Goal: Communication & Community: Answer question/provide support

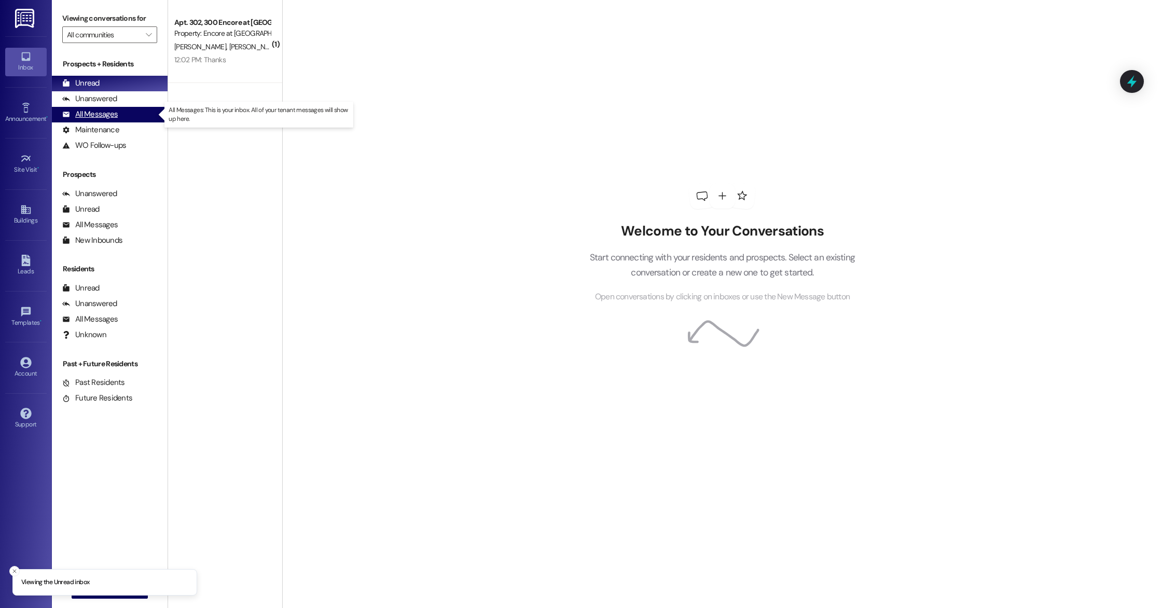
click at [99, 116] on div "All Messages" at bounding box center [89, 114] width 55 height 11
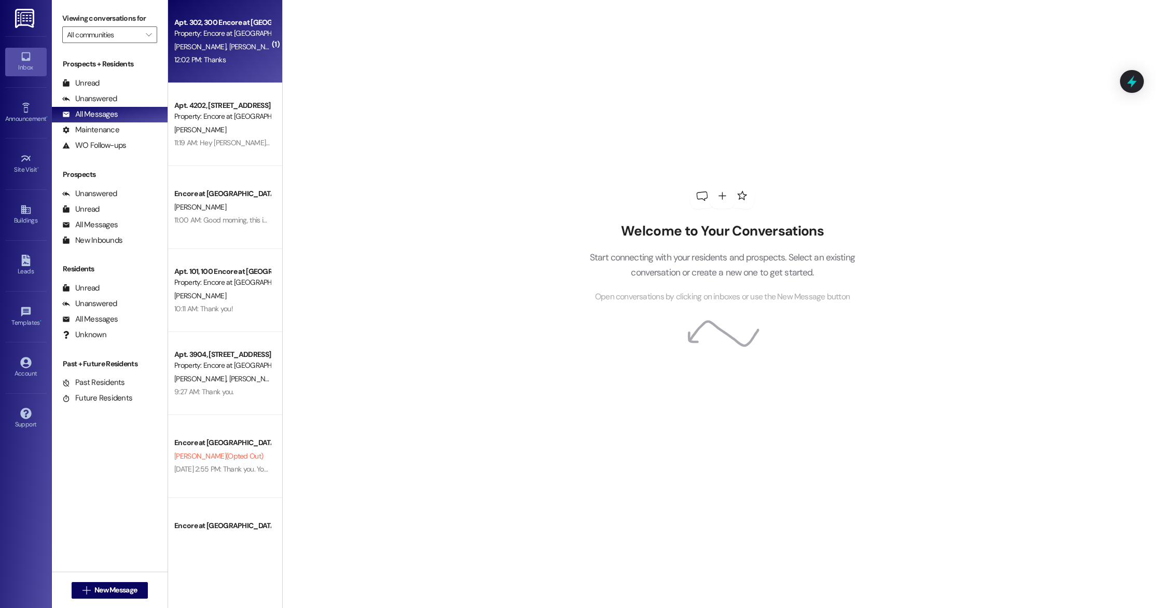
click at [215, 55] on div "12:02 PM: Thanks 12:02 PM: Thanks" at bounding box center [199, 59] width 51 height 9
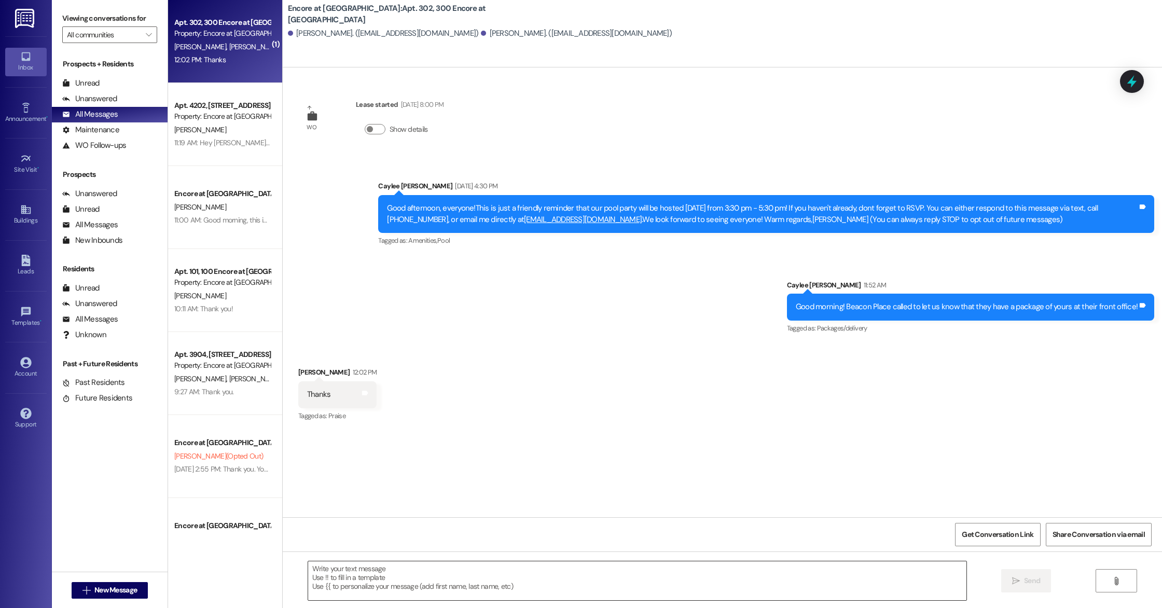
click at [437, 571] on textarea at bounding box center [637, 580] width 658 height 39
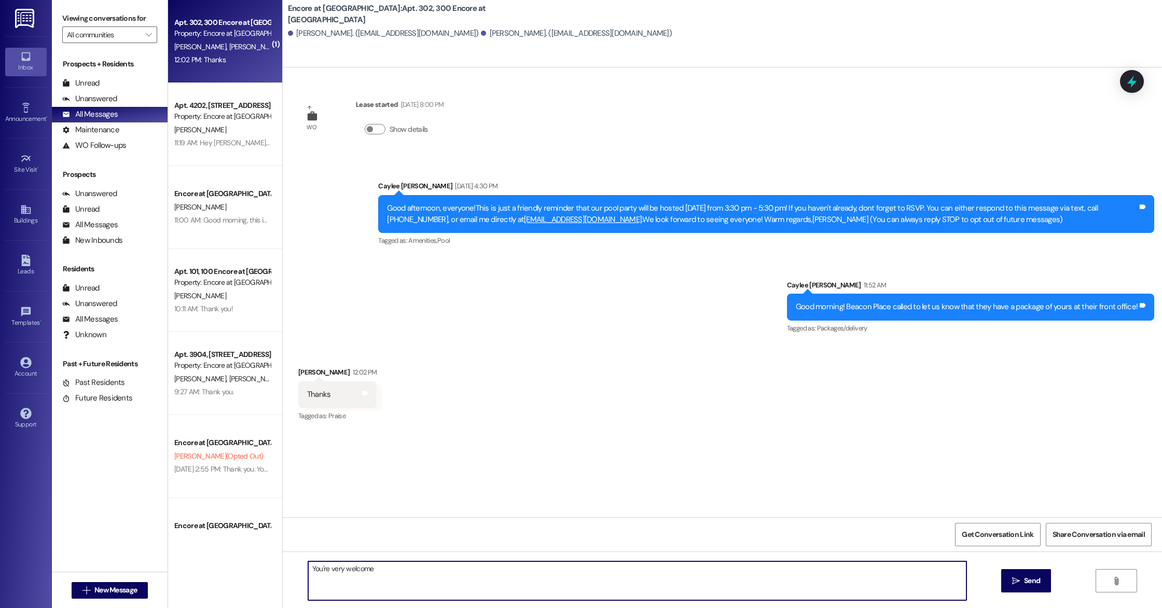
type textarea "You're very welcome!"
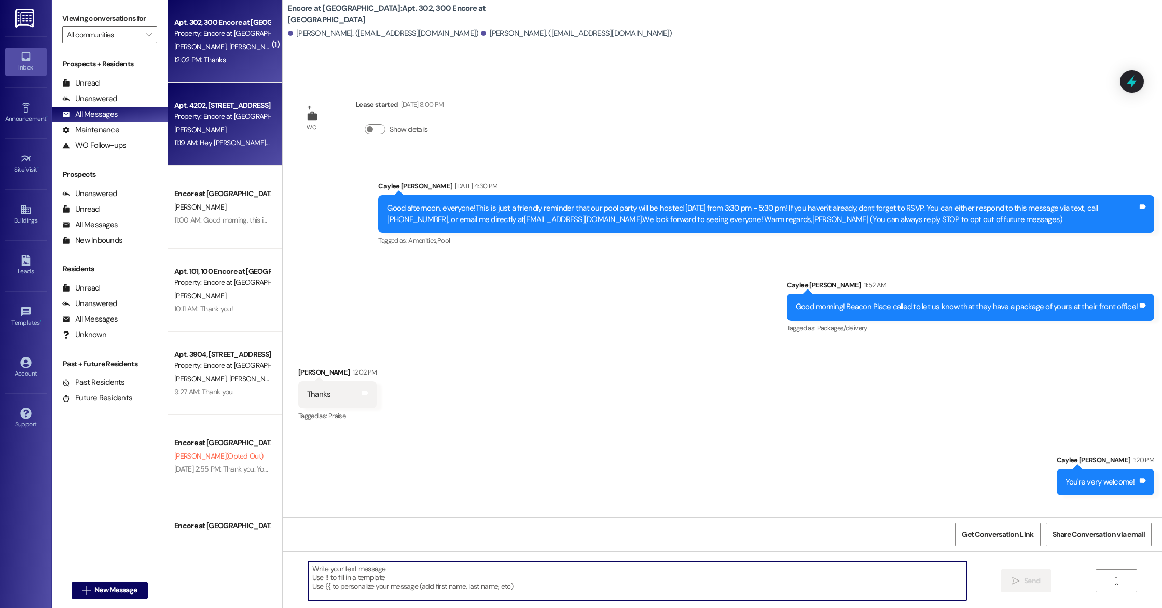
click at [193, 119] on div "Property: Encore at [GEOGRAPHIC_DATA]" at bounding box center [222, 116] width 96 height 11
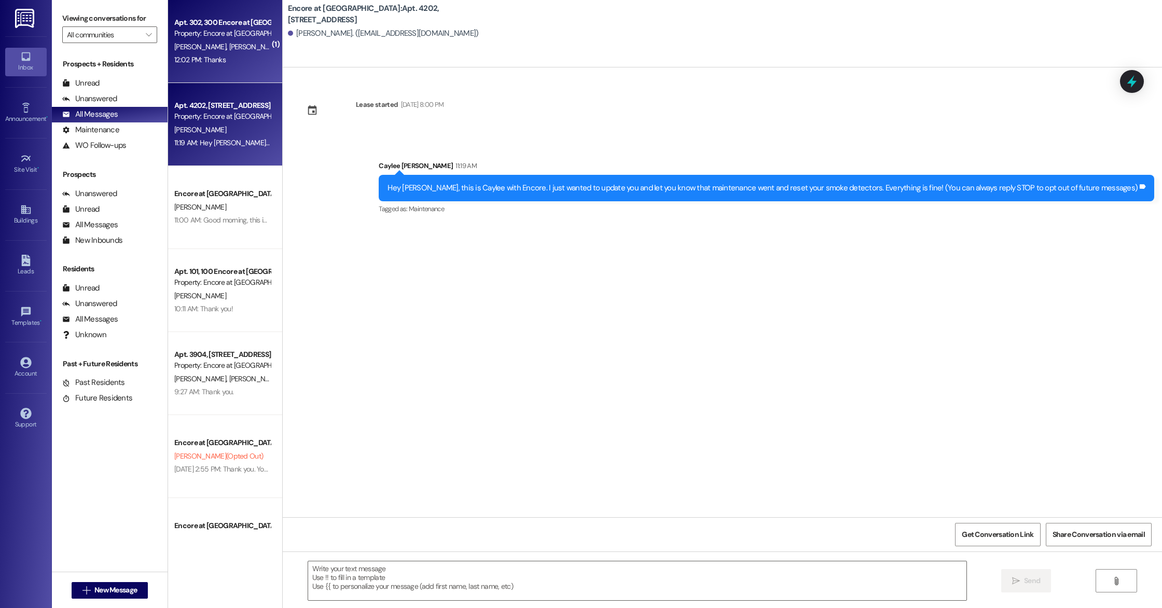
click at [201, 62] on div "12:02 PM: Thanks 12:02 PM: Thanks" at bounding box center [199, 59] width 51 height 9
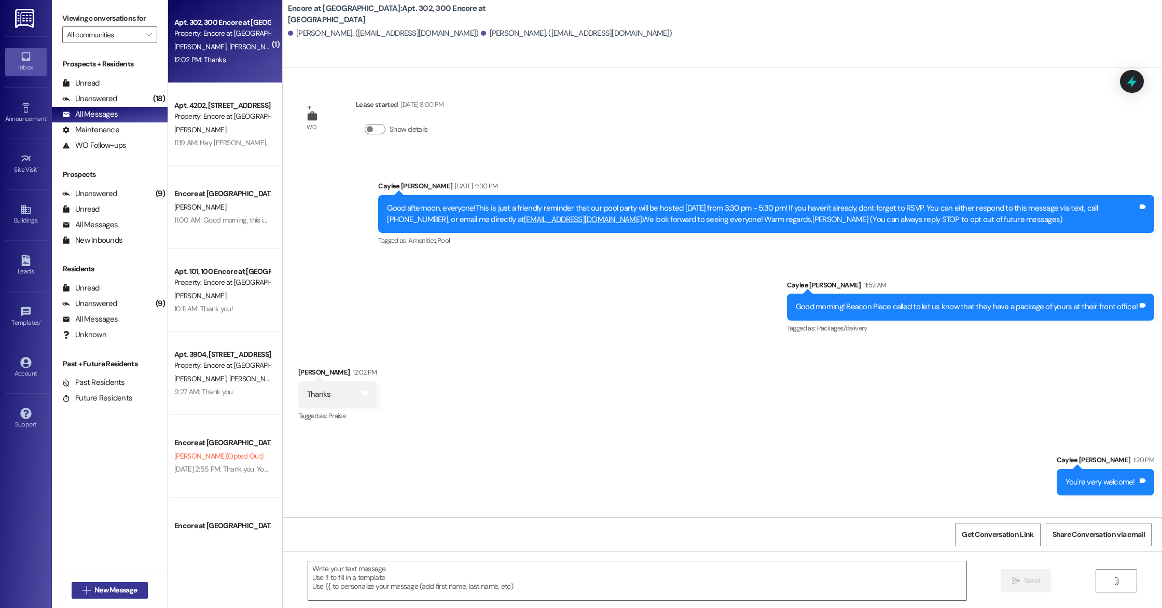
click at [114, 589] on span "New Message" at bounding box center [115, 589] width 43 height 11
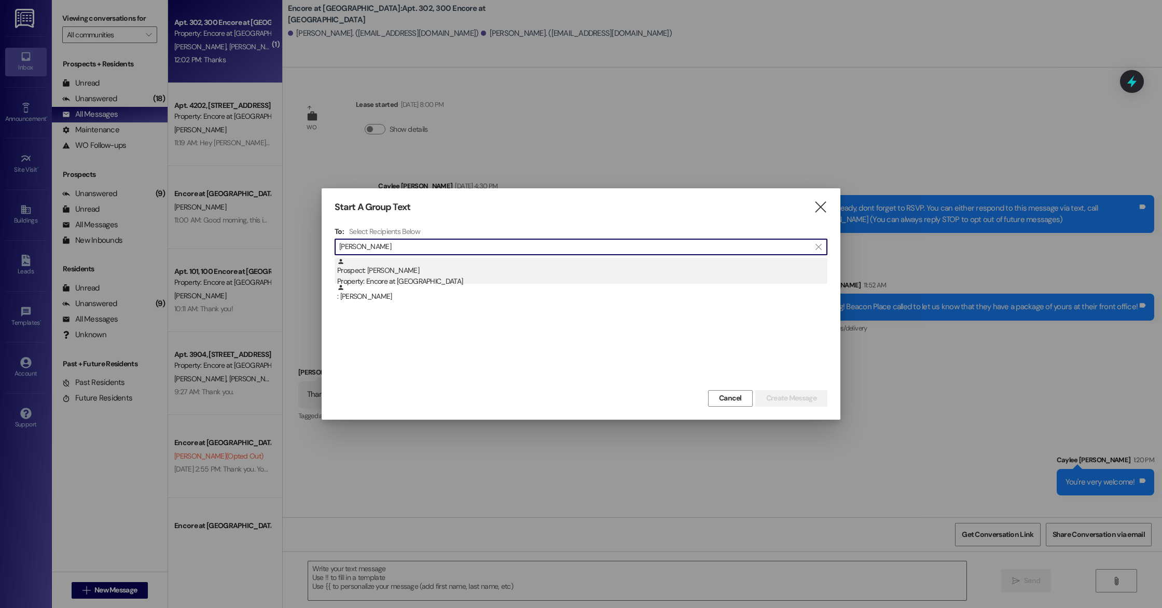
type input "[PERSON_NAME]"
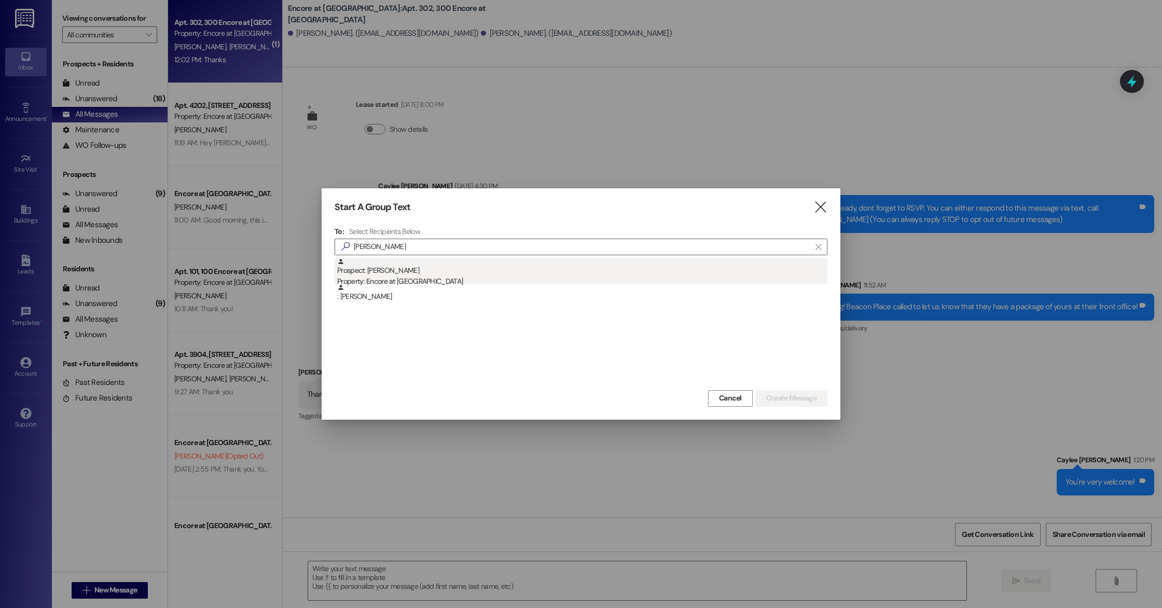
click at [378, 271] on div "Prospect: Brinnly [PERSON_NAME] Property: Encore at [GEOGRAPHIC_DATA]" at bounding box center [582, 273] width 490 height 30
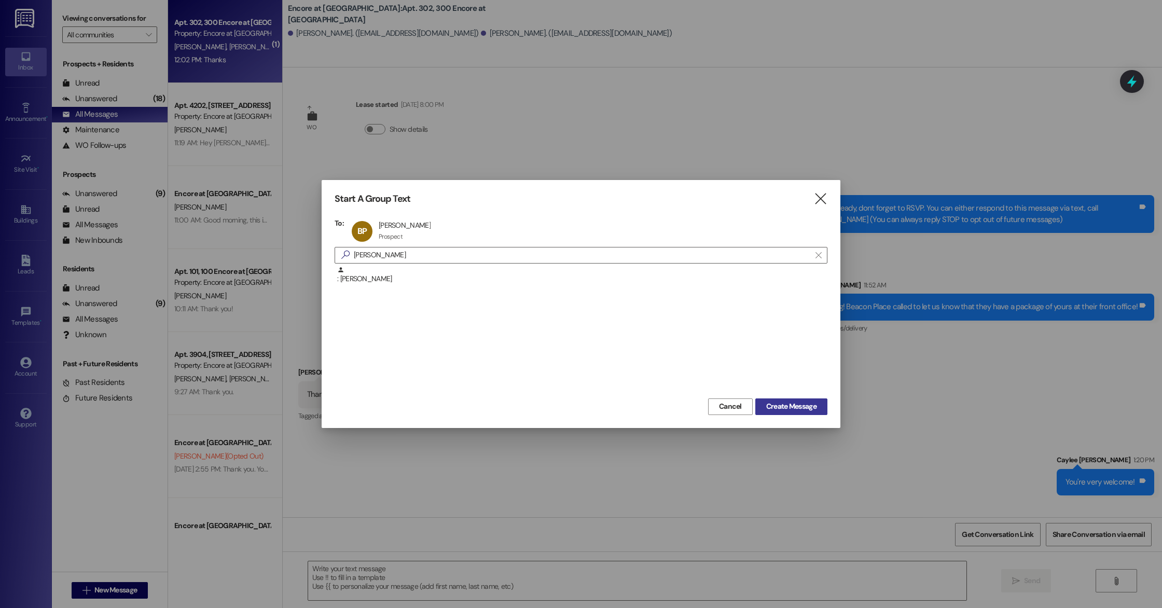
click at [779, 406] on span "Create Message" at bounding box center [791, 406] width 50 height 11
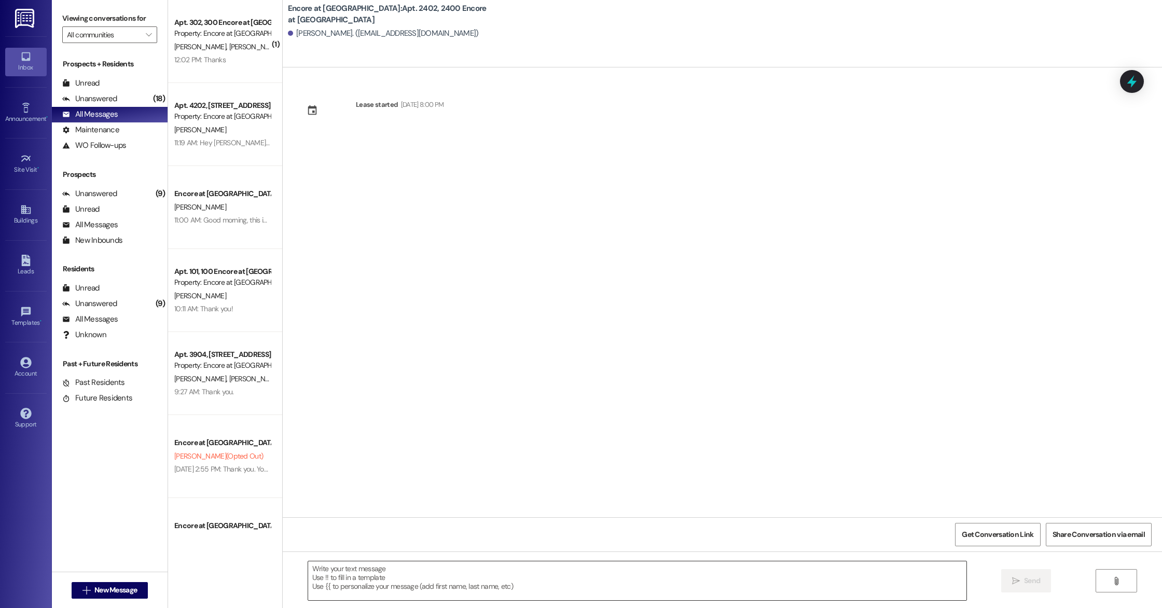
click at [395, 593] on textarea at bounding box center [637, 580] width 658 height 39
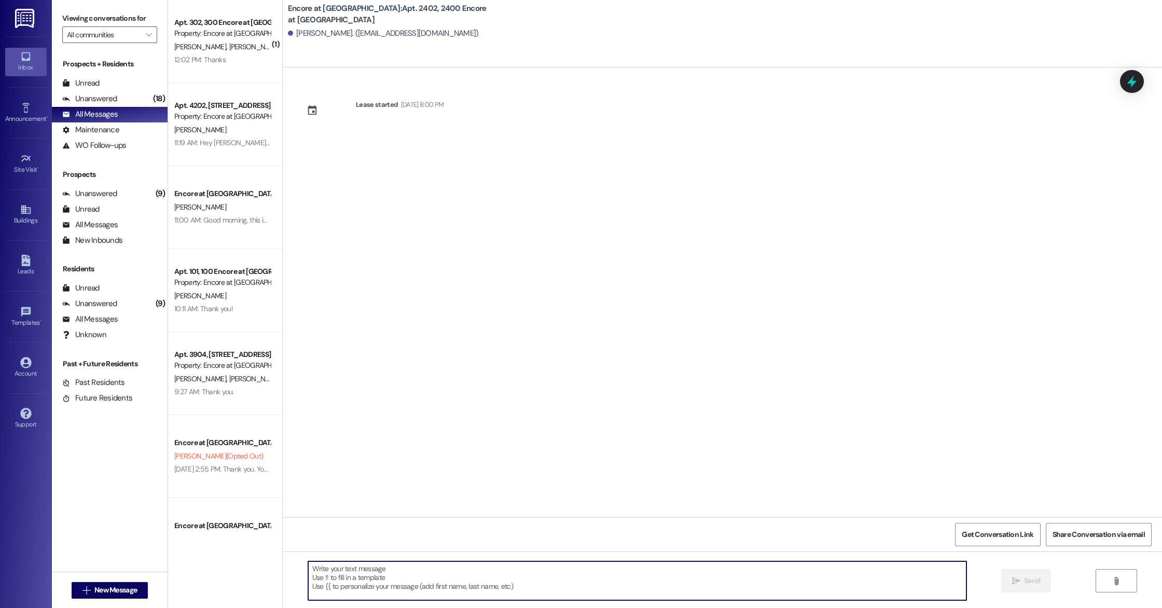
paste textarea "[URL][DOMAIN_NAME]"
type textarea "[URL][DOMAIN_NAME]"
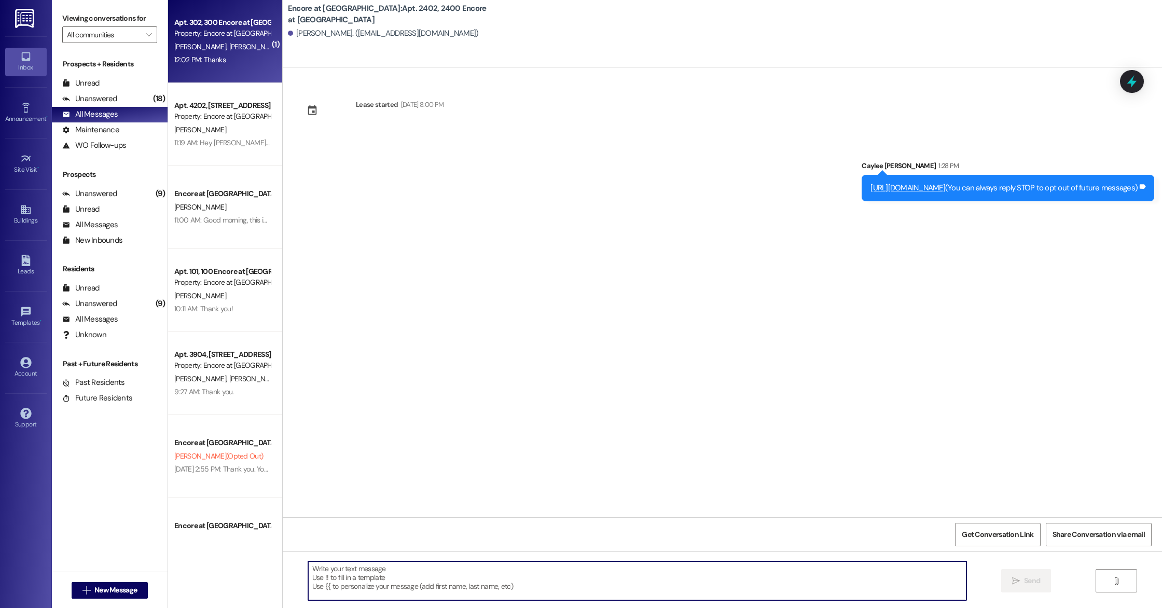
click at [208, 66] on div "Apt. 302, 300 Encore at [GEOGRAPHIC_DATA] Property: Encore at [GEOGRAPHIC_DATA]…" at bounding box center [225, 41] width 114 height 83
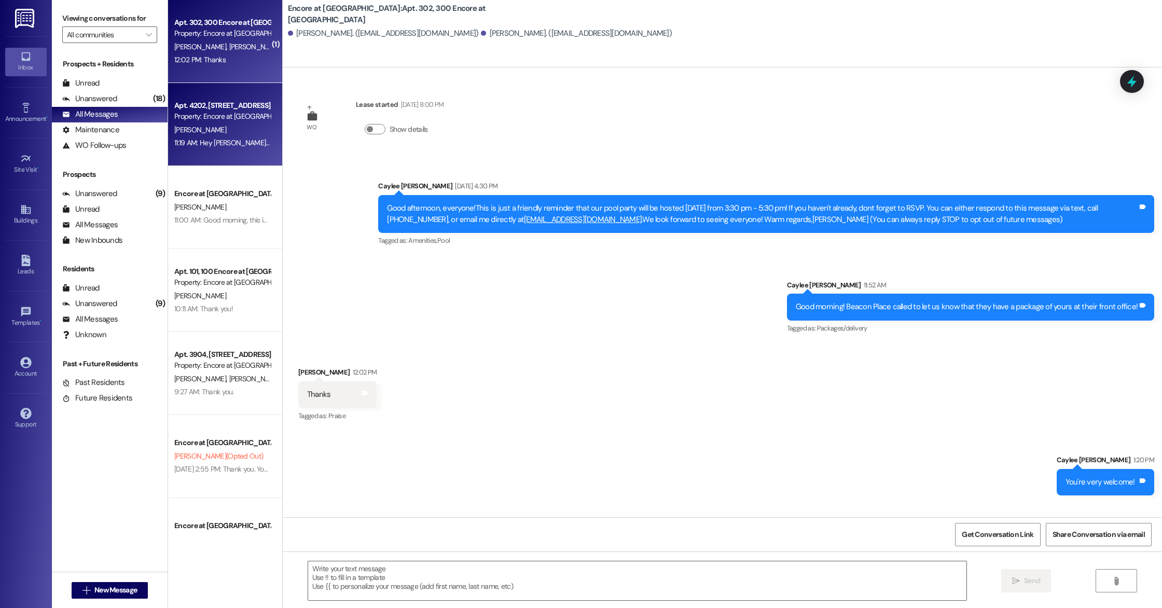
click at [220, 89] on div "Apt. 4202, 4200 Encore at [GEOGRAPHIC_DATA] Property: Encore at [GEOGRAPHIC_DAT…" at bounding box center [225, 124] width 114 height 83
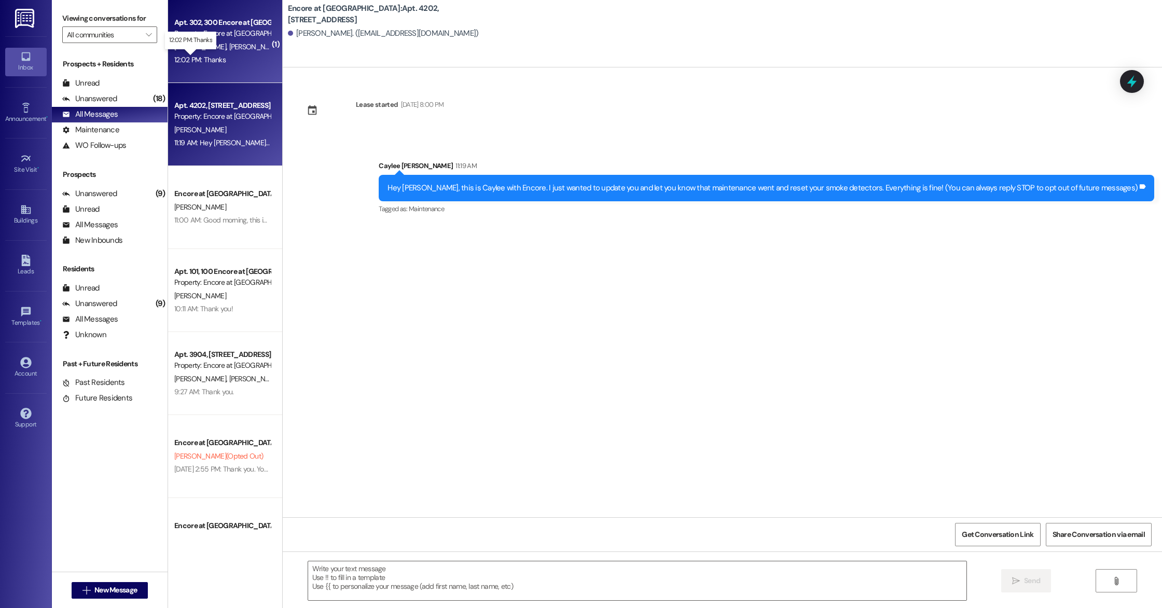
click at [215, 62] on div "12:02 PM: Thanks 12:02 PM: Thanks" at bounding box center [199, 59] width 51 height 9
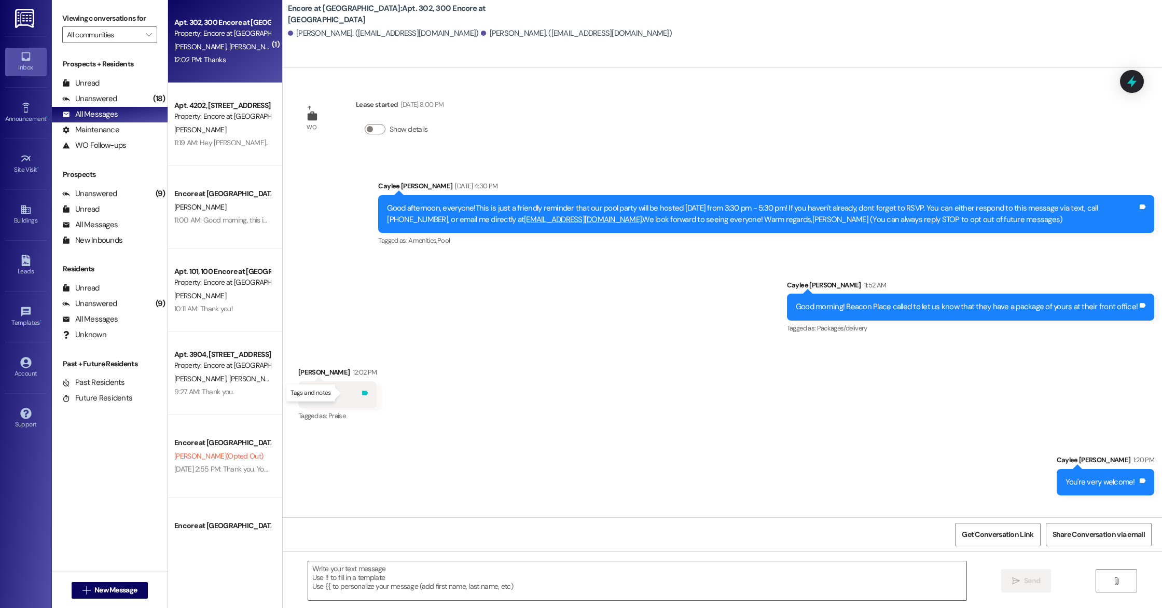
click at [361, 392] on icon at bounding box center [365, 393] width 8 height 8
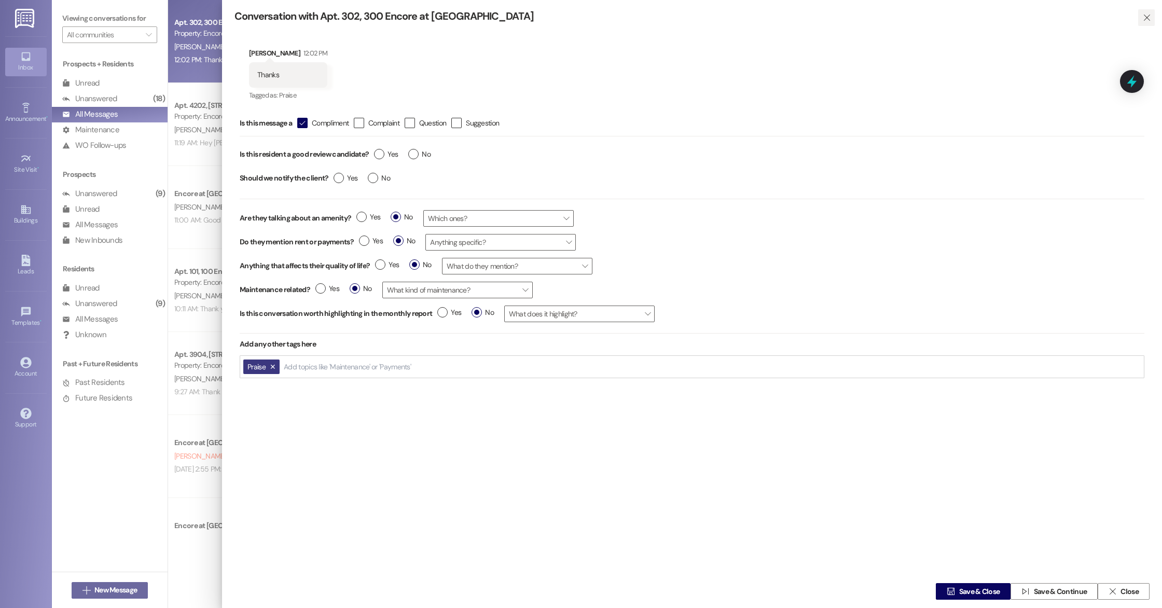
click at [1149, 19] on icon "" at bounding box center [1147, 17] width 8 height 8
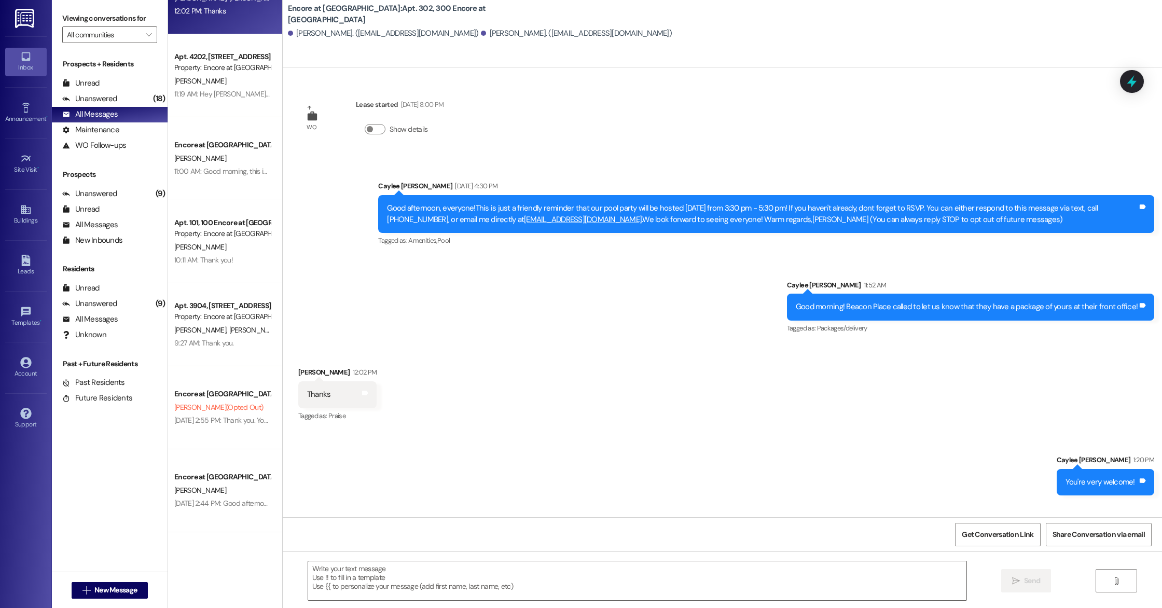
scroll to position [52, 0]
